Goal: Task Accomplishment & Management: Use online tool/utility

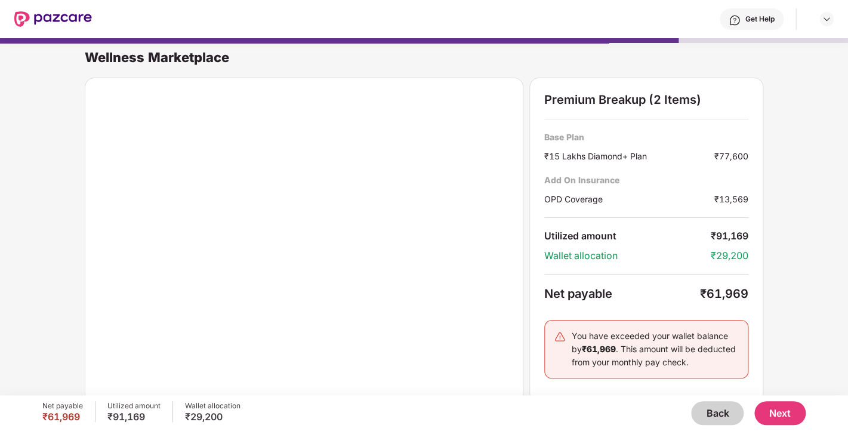
click at [604, 265] on div "Premium Breakup (2 Items) Base Plan ₹15 Lakhs Diamond+ Plan ₹77,600 Add On Insu…" at bounding box center [646, 240] width 234 height 325
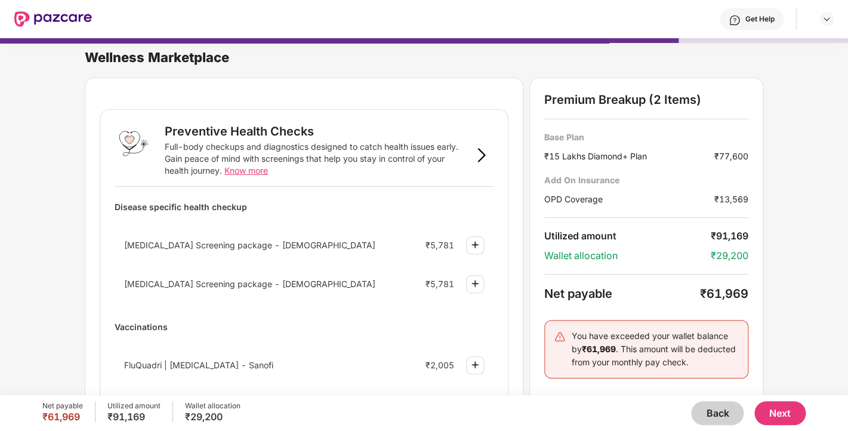
click at [719, 410] on button "Back" at bounding box center [717, 413] width 52 height 24
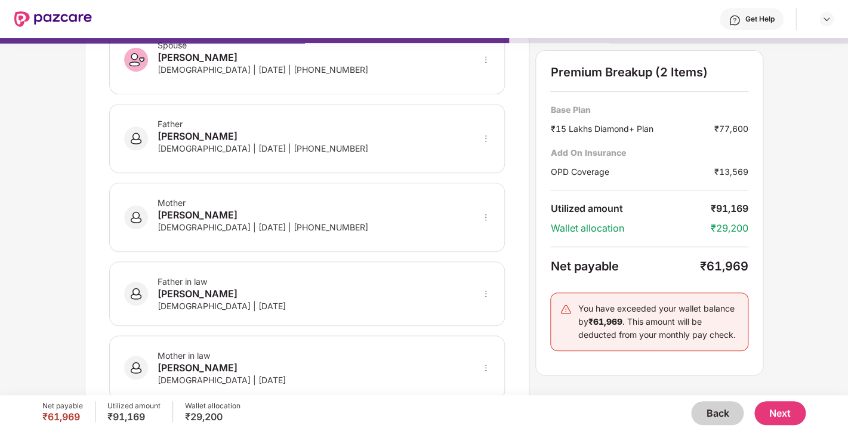
scroll to position [191, 0]
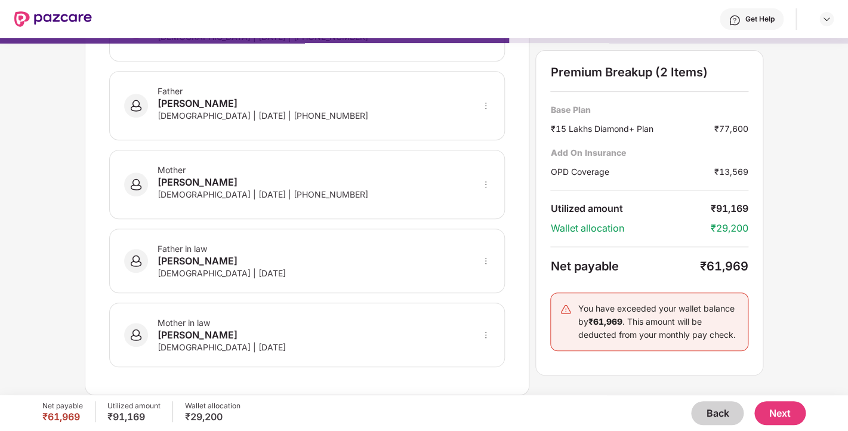
click at [772, 399] on div "Net payable ₹61,969 Utilized amount ₹91,169 Wallet allocation ₹29,200 Back Next" at bounding box center [423, 413] width 763 height 36
click at [774, 404] on button "Next" at bounding box center [779, 413] width 51 height 24
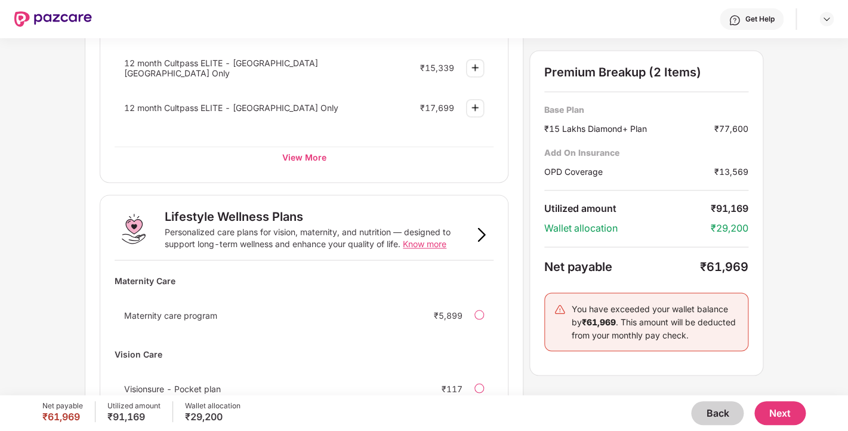
scroll to position [746, 0]
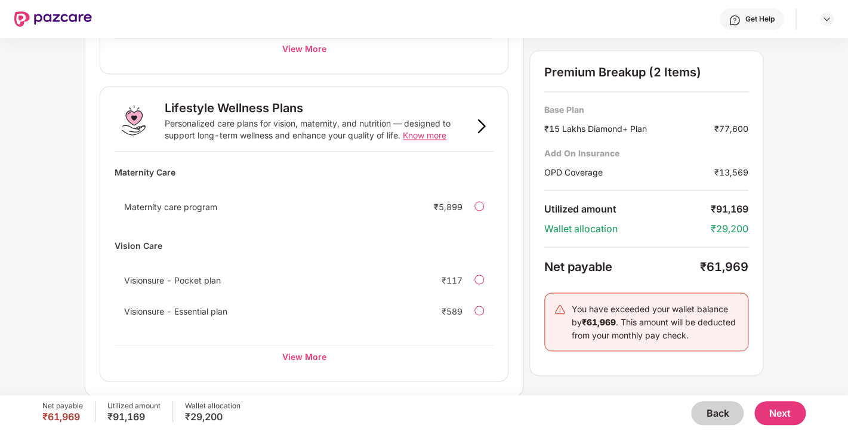
click at [790, 413] on button "Next" at bounding box center [779, 413] width 51 height 24
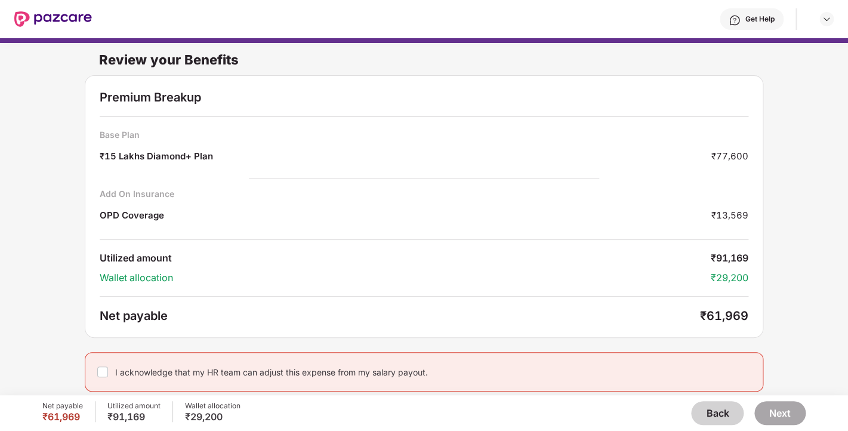
scroll to position [6, 0]
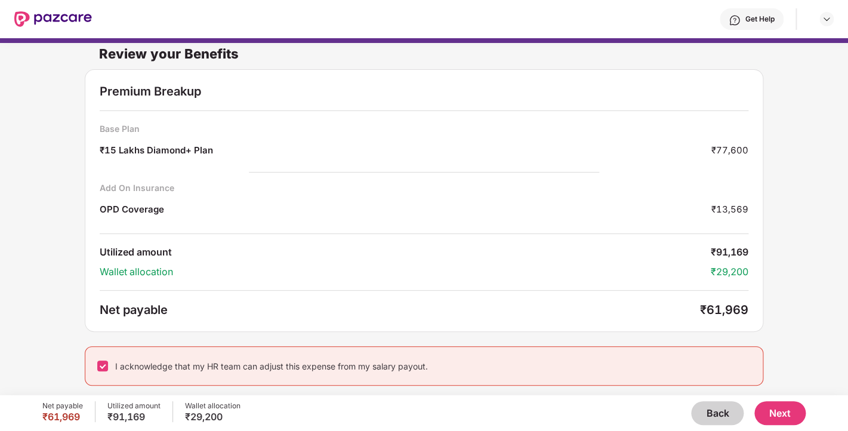
click at [779, 409] on button "Next" at bounding box center [779, 413] width 51 height 24
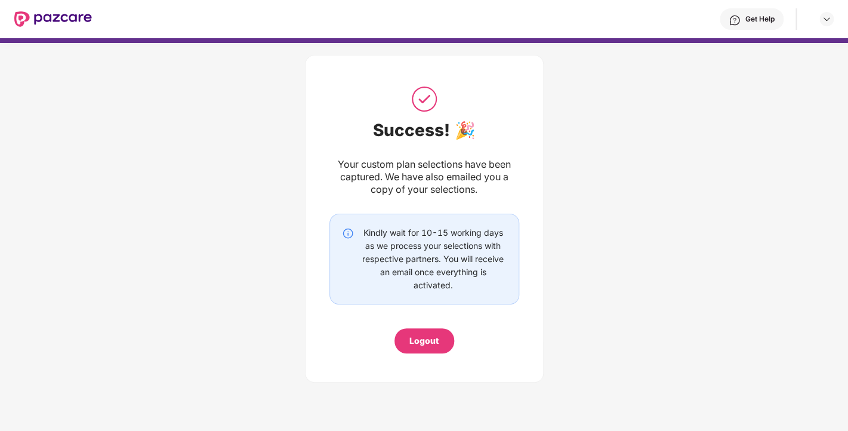
click at [661, 222] on div "Success! 🎉 Your custom plan selections have been captured. We have also emailed…" at bounding box center [424, 215] width 848 height 357
